Goal: Information Seeking & Learning: Learn about a topic

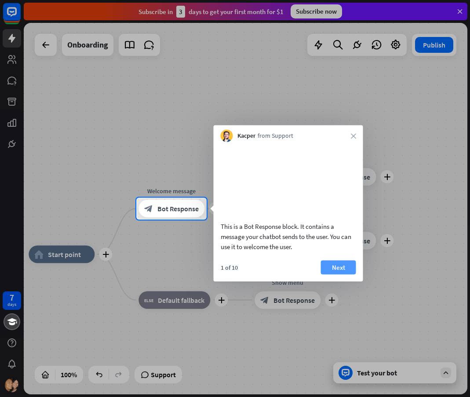
click at [341, 274] on button "Next" at bounding box center [338, 267] width 35 height 14
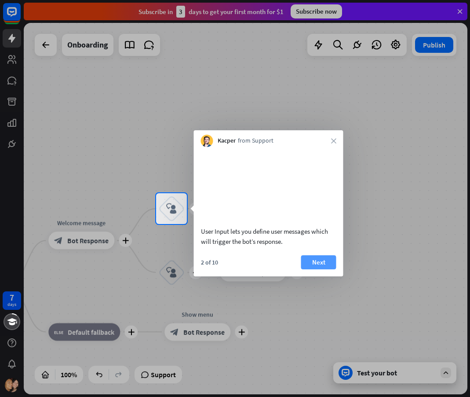
click at [318, 269] on button "Next" at bounding box center [318, 262] width 35 height 14
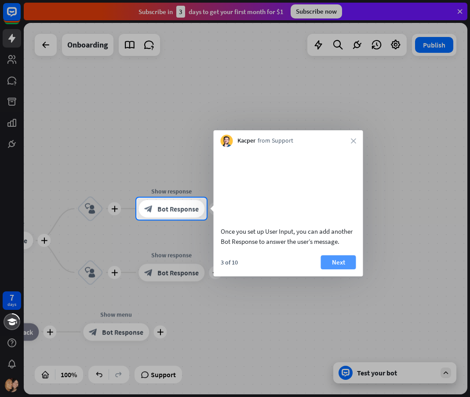
click at [341, 267] on button "Next" at bounding box center [338, 262] width 35 height 14
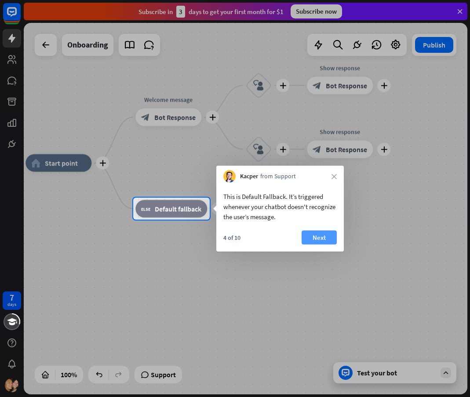
click at [317, 231] on button "Next" at bounding box center [319, 238] width 35 height 14
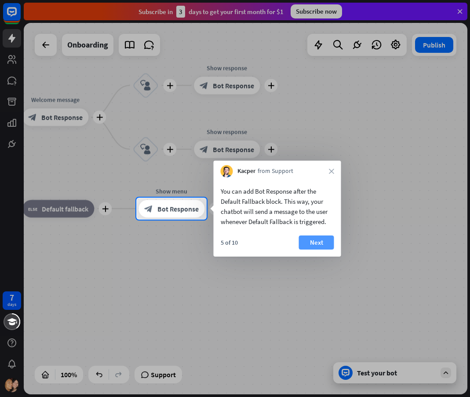
click at [319, 239] on button "Next" at bounding box center [316, 242] width 35 height 14
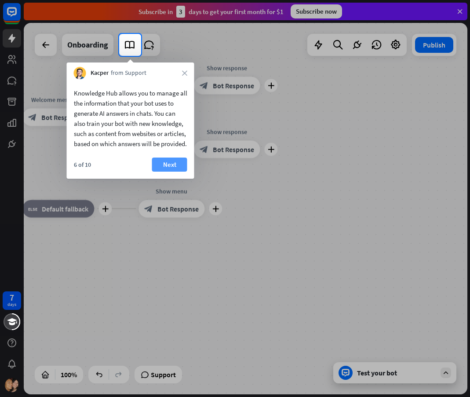
click at [170, 172] on button "Next" at bounding box center [169, 164] width 35 height 14
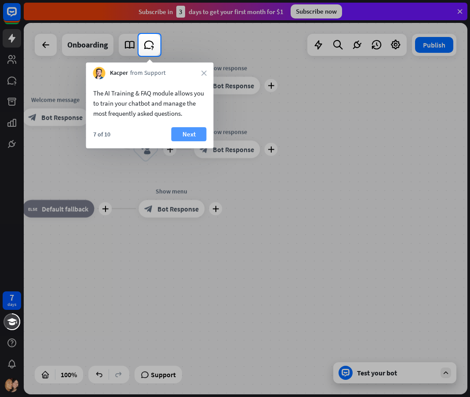
click at [183, 132] on button "Next" at bounding box center [189, 134] width 35 height 14
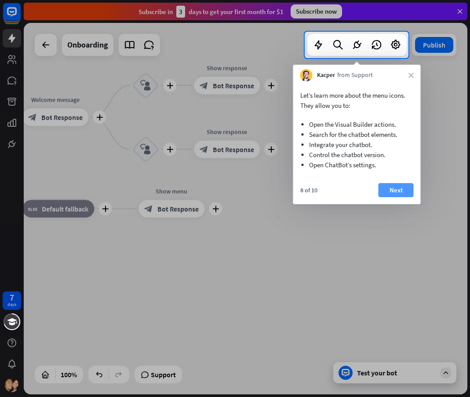
click at [391, 188] on button "Next" at bounding box center [396, 190] width 35 height 14
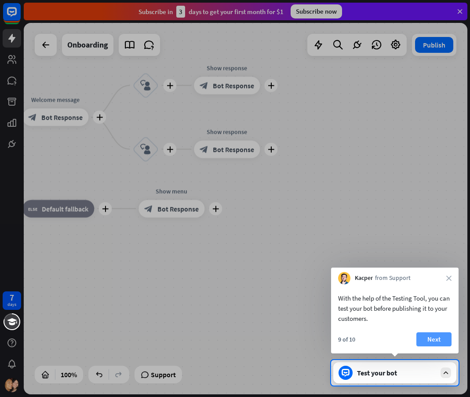
click at [437, 336] on button "Next" at bounding box center [434, 339] width 35 height 14
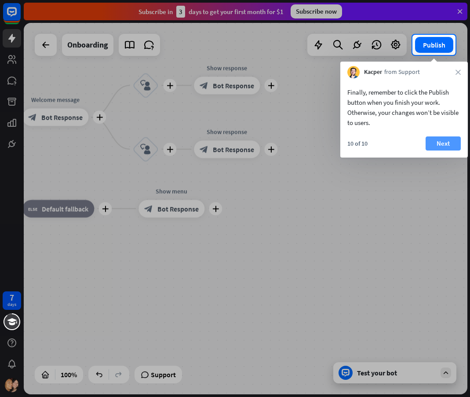
click at [440, 141] on button "Next" at bounding box center [443, 143] width 35 height 14
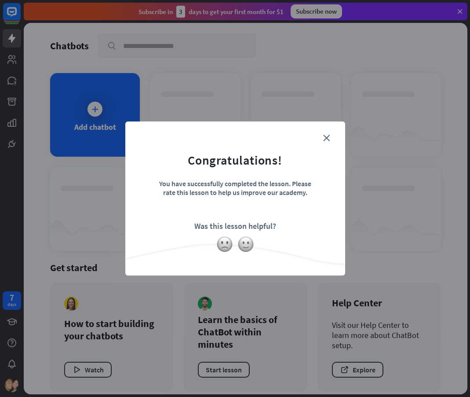
click at [330, 137] on form "Congratulations! You have successfully completed the lesson. Please rate this l…" at bounding box center [235, 184] width 198 height 105
click at [329, 138] on icon "close" at bounding box center [326, 138] width 7 height 7
